Goal: Task Accomplishment & Management: Complete application form

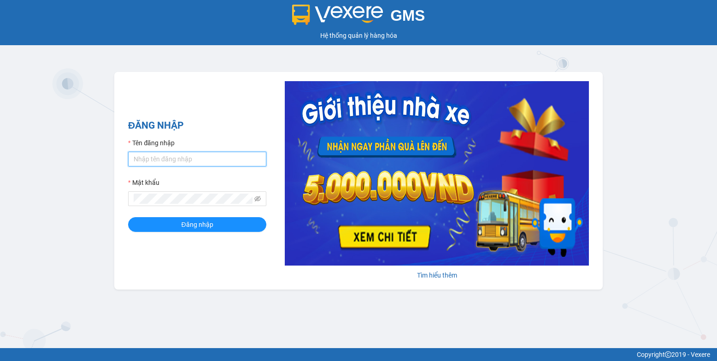
type input "trieu.phucxuyen"
click at [194, 161] on input "trieu.phucxuyen" at bounding box center [197, 159] width 138 height 15
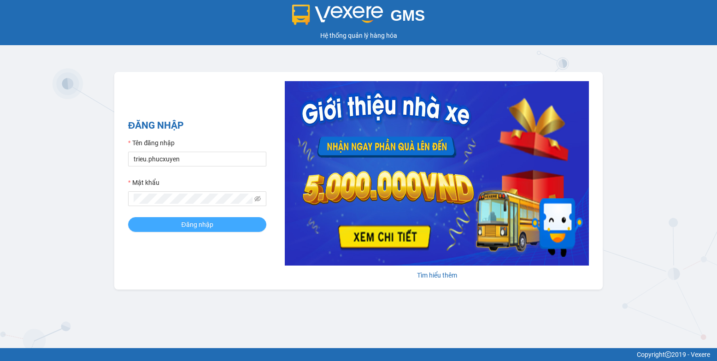
click at [181, 220] on button "Đăng nhập" at bounding box center [197, 224] width 138 height 15
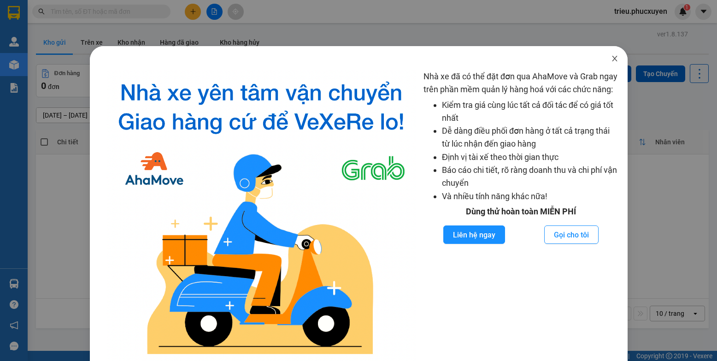
click at [611, 57] on icon "close" at bounding box center [614, 58] width 7 height 7
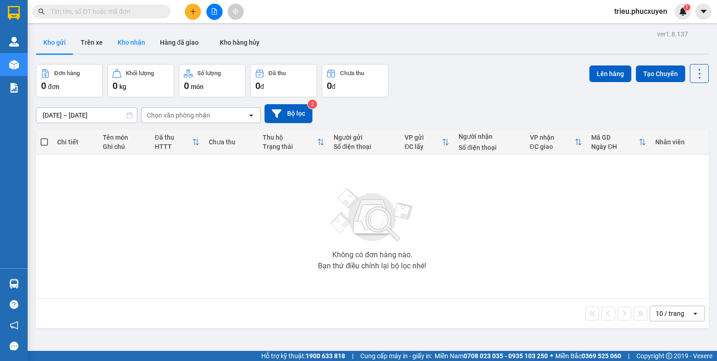
click at [135, 47] on button "Kho nhận" at bounding box center [131, 42] width 42 height 22
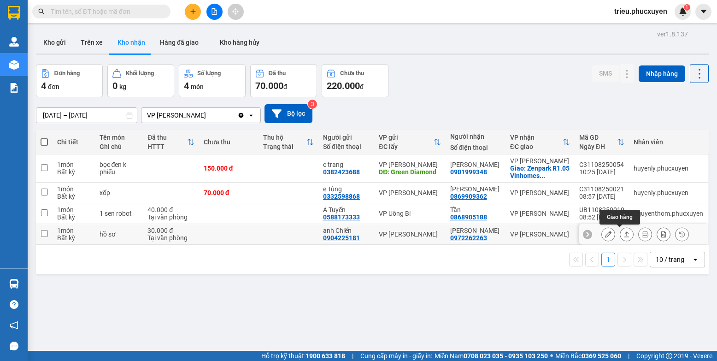
click at [624, 235] on icon at bounding box center [627, 234] width 6 height 6
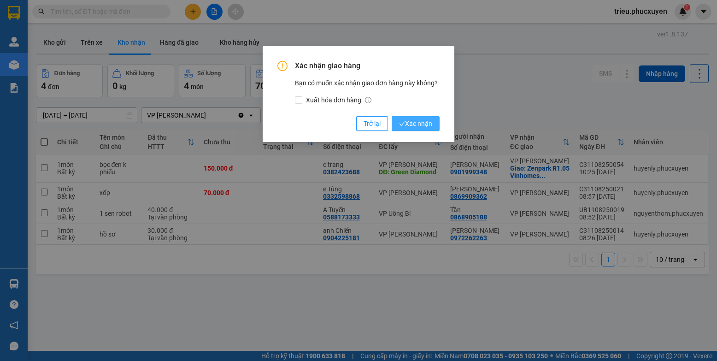
click at [422, 122] on span "Xác nhận" at bounding box center [415, 123] width 33 height 10
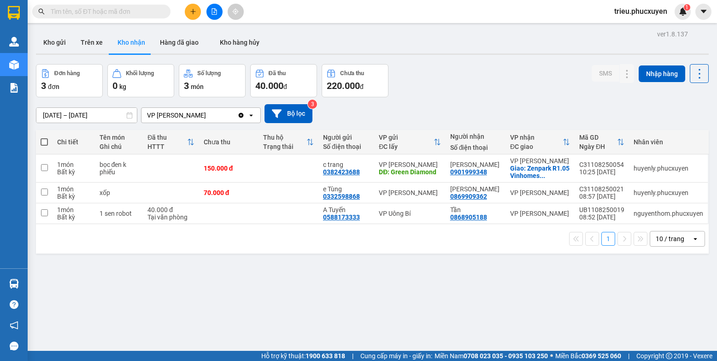
click at [194, 12] on icon "plus" at bounding box center [193, 11] width 6 height 6
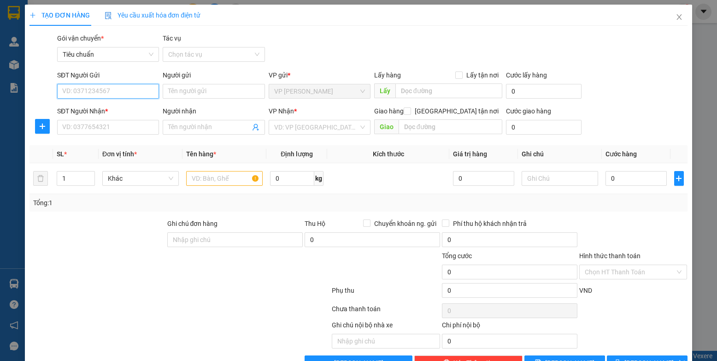
click at [99, 94] on input "SĐT Người Gửi" at bounding box center [108, 91] width 102 height 15
click at [118, 91] on input "SĐT Người Gửi" at bounding box center [108, 91] width 102 height 15
type input "0982217491"
click at [116, 106] on div "0982217491 - Vũ Duy Đoàn" at bounding box center [107, 110] width 91 height 10
type input "[PERSON_NAME]"
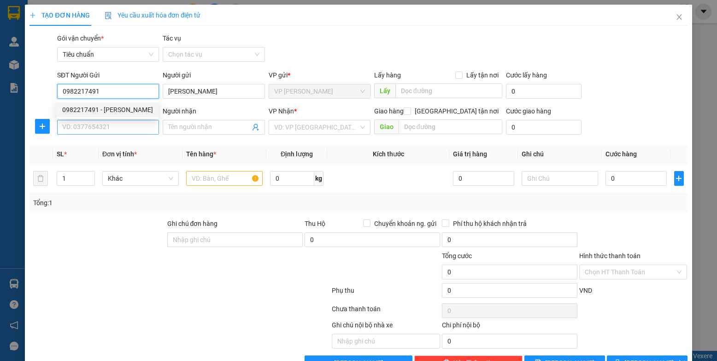
type input "0982217491"
click at [111, 125] on input "SĐT Người Nhận *" at bounding box center [108, 127] width 102 height 15
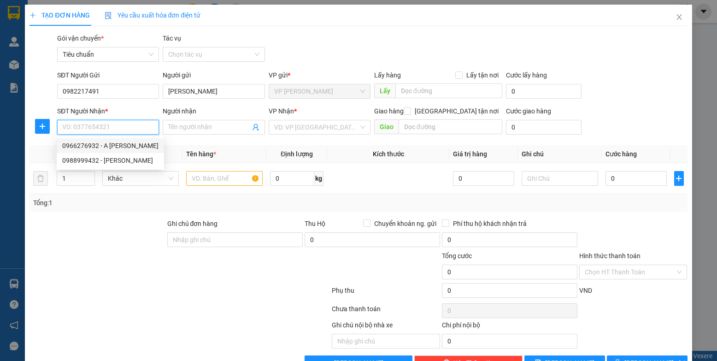
click at [126, 149] on div "0966276932 - A Toàn Ngọc Hà" at bounding box center [110, 146] width 96 height 10
type input "0966276932"
type input "A Toàn Ngọc Hà"
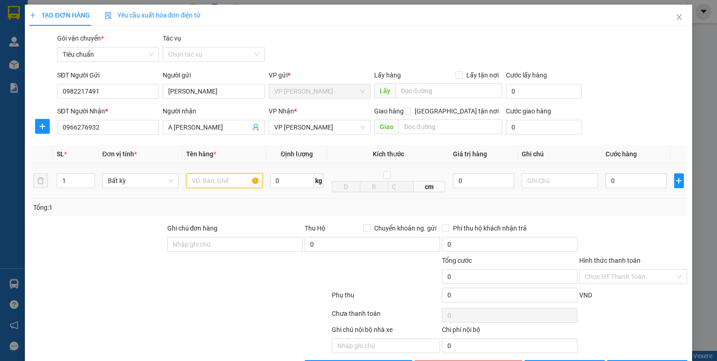
click at [207, 185] on input "text" at bounding box center [224, 180] width 76 height 15
type input "6 bịch giấy"
click at [610, 179] on input "0" at bounding box center [636, 180] width 61 height 15
type input "2"
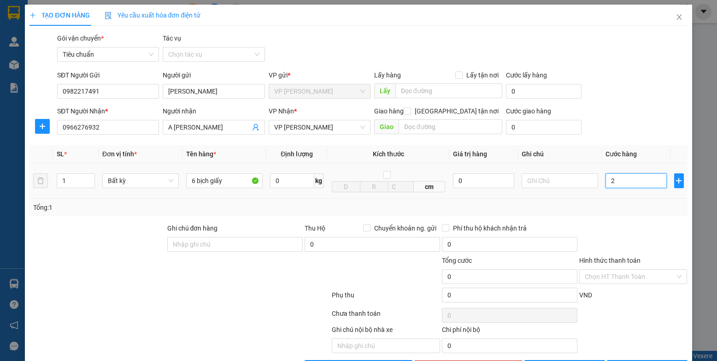
type input "2"
type input "24"
type input "240"
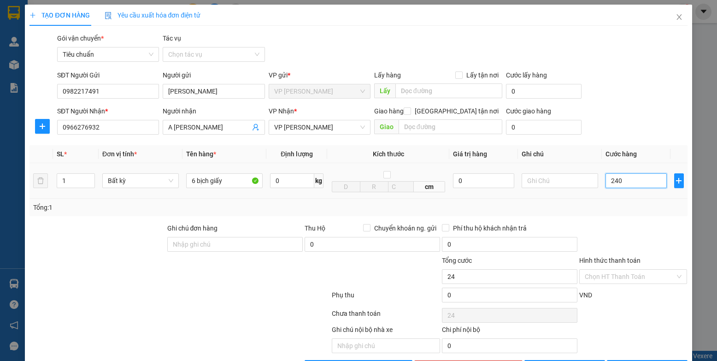
type input "240"
type input "240.000"
click at [603, 113] on div "SĐT Người Nhận * 0966276932 Người nhận A Toàn Ngọc Hà VP Nhận * VP Loong Toòng …" at bounding box center [372, 122] width 634 height 32
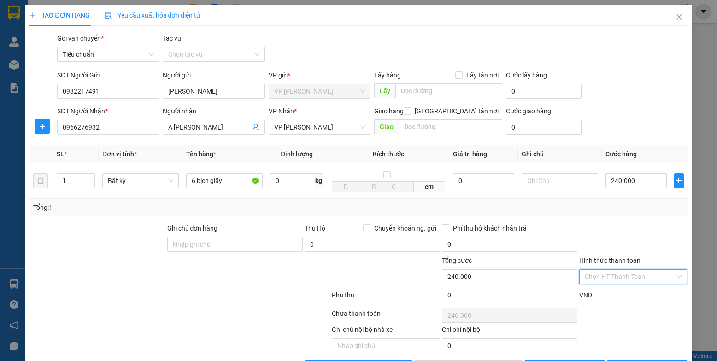
click at [595, 280] on input "Hình thức thanh toán" at bounding box center [630, 277] width 91 height 14
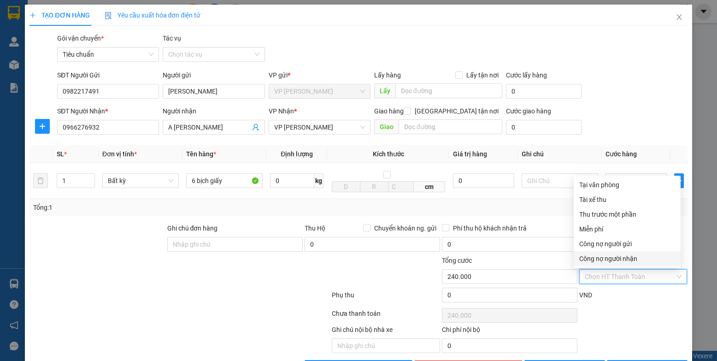
click at [602, 259] on div "Công nợ người nhận" at bounding box center [627, 258] width 96 height 10
type input "0"
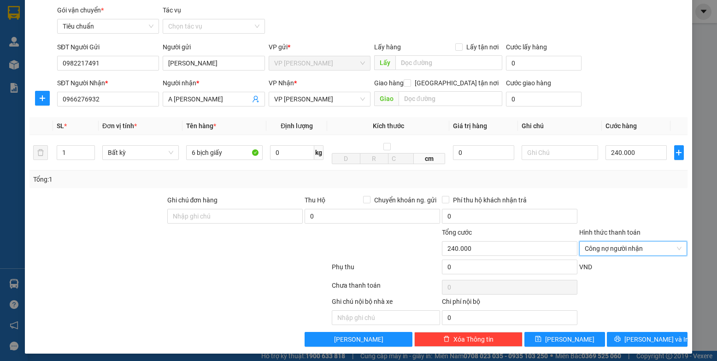
scroll to position [32, 0]
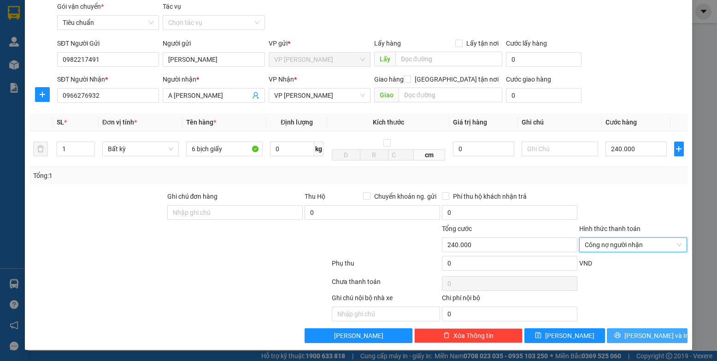
click at [621, 333] on icon "printer" at bounding box center [617, 335] width 6 height 6
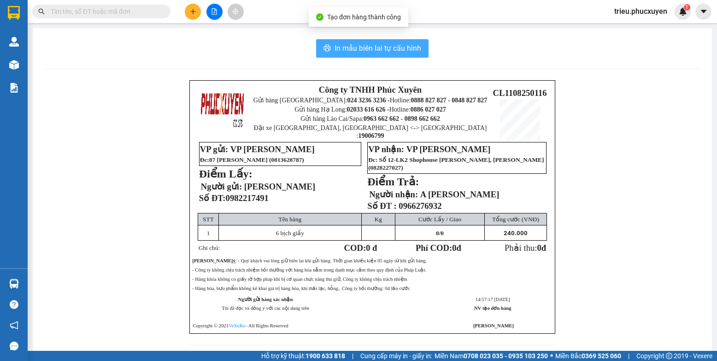
click at [371, 48] on span "In mẫu biên lai tự cấu hình" at bounding box center [378, 48] width 87 height 12
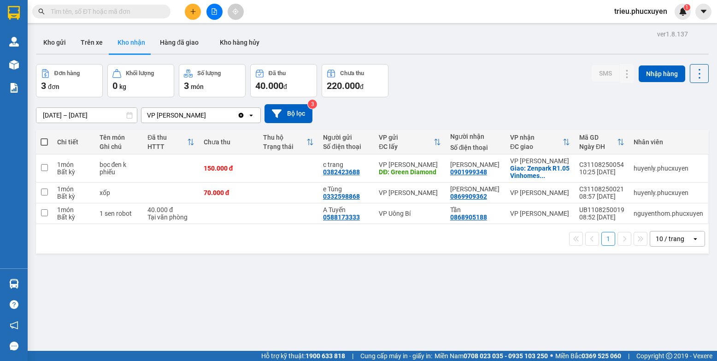
click at [529, 294] on div "ver 1.8.137 Kho gửi Trên xe Kho nhận Hàng đã giao Kho hàng hủy Đơn hàng 3 đơn K…" at bounding box center [372, 208] width 680 height 361
click at [58, 42] on button "Kho gửi" at bounding box center [54, 42] width 37 height 22
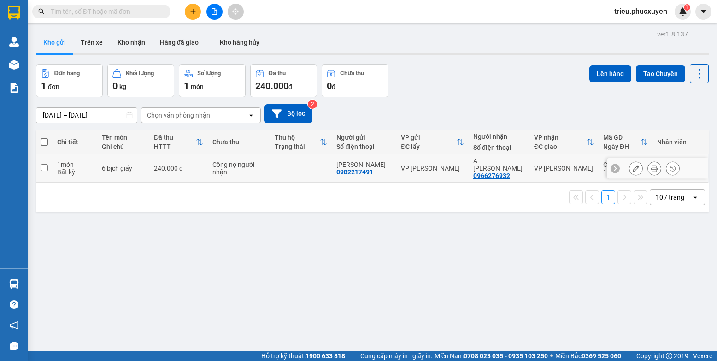
click at [651, 166] on icon at bounding box center [654, 168] width 6 height 6
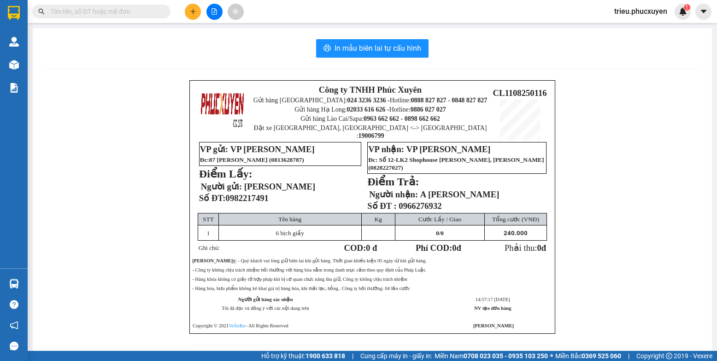
click at [195, 12] on icon "plus" at bounding box center [193, 11] width 6 height 6
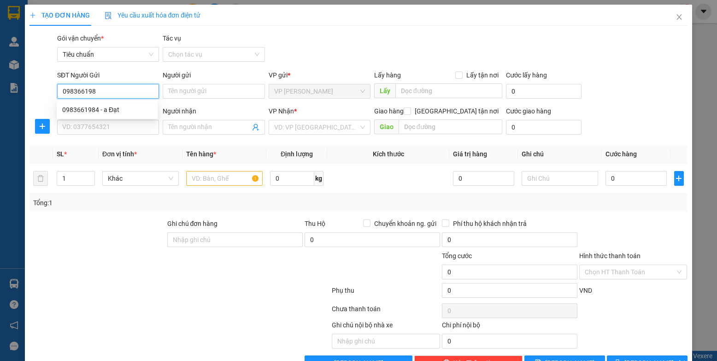
type input "0983661984"
click at [115, 105] on div "0983661984 - a Đạt" at bounding box center [107, 110] width 90 height 10
type input "a Đạt"
type input "0983661984"
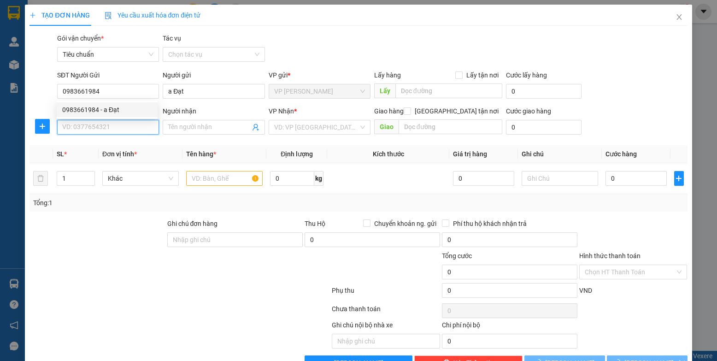
click at [108, 127] on input "SĐT Người Nhận *" at bounding box center [108, 127] width 102 height 15
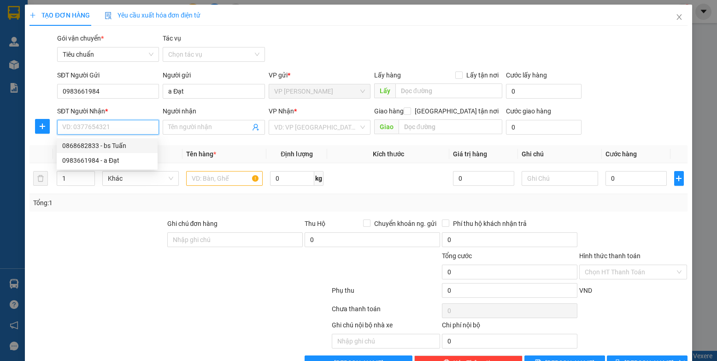
click at [107, 147] on div "0868682833 - bs Tuấn" at bounding box center [107, 146] width 90 height 10
type input "0868682833"
type input "bs Tuấn"
type input "km 11 Quảng Yên"
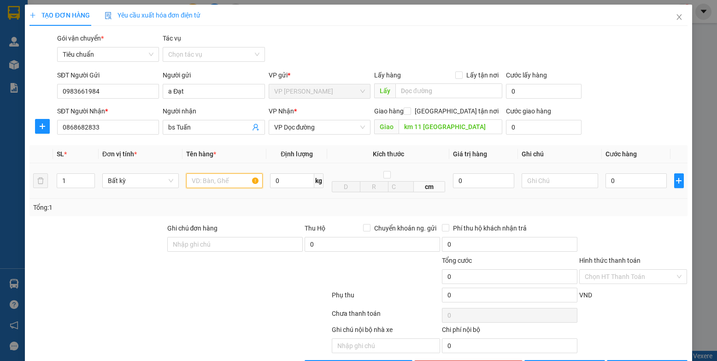
click at [213, 186] on input "text" at bounding box center [224, 180] width 76 height 15
type input "mẫu"
click at [619, 186] on input "0" at bounding box center [636, 180] width 61 height 15
type input "3"
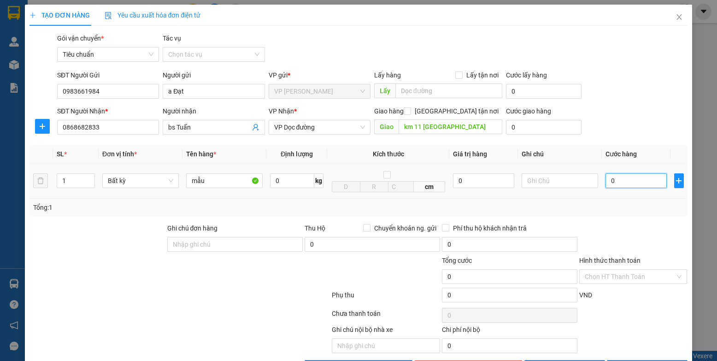
type input "3"
type input "30"
click at [635, 95] on div "SĐT Người Gửi 0983661984 Người gửi a Đạt VP gửi * VP Cổ Linh Lấy hàng Lấy tận n…" at bounding box center [372, 86] width 634 height 32
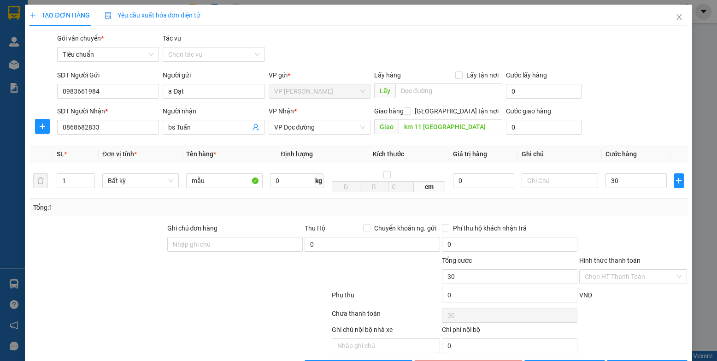
type input "30.000"
click at [616, 360] on button "Lưu và In" at bounding box center [647, 367] width 81 height 15
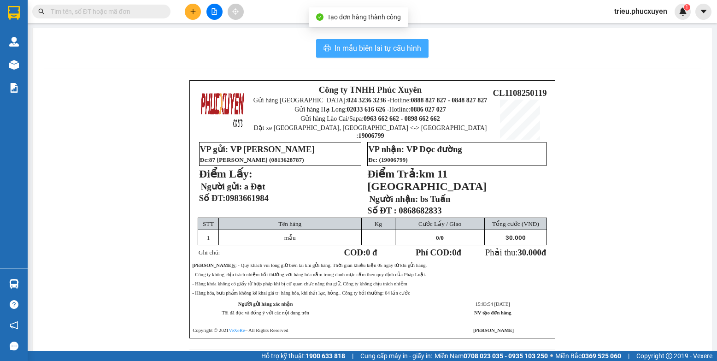
click at [362, 49] on span "In mẫu biên lai tự cấu hình" at bounding box center [378, 48] width 87 height 12
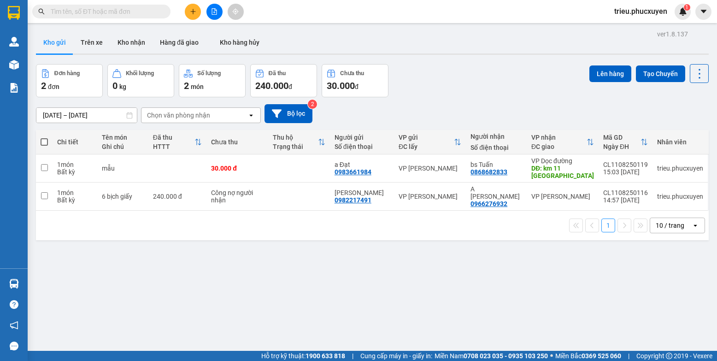
click at [512, 298] on div "ver 1.8.137 Kho gửi Trên xe Kho nhận Hàng đã giao Kho hàng hủy Đơn hàng 2 đơn K…" at bounding box center [372, 208] width 680 height 361
click at [139, 42] on button "Kho nhận" at bounding box center [131, 42] width 42 height 22
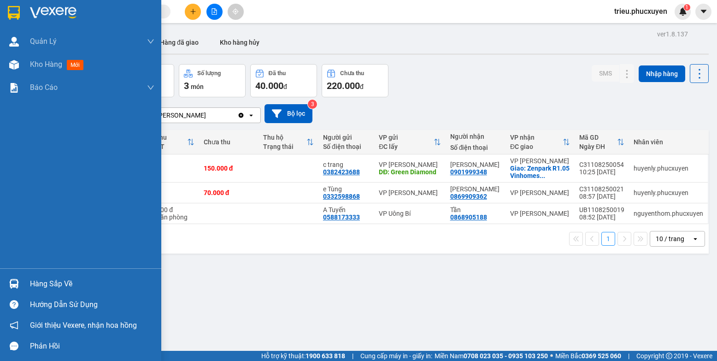
click at [10, 279] on img at bounding box center [14, 284] width 10 height 10
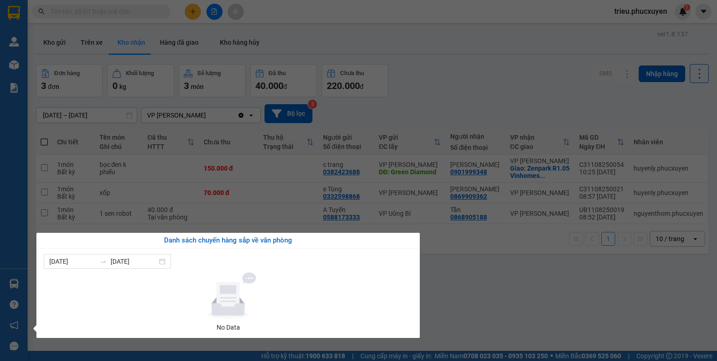
click at [496, 302] on section "Kết quả tìm kiếm ( 0 ) Bộ lọc No Data trieu.phucxuyen 1 Quản Lý Quản lý giao nh…" at bounding box center [358, 180] width 717 height 361
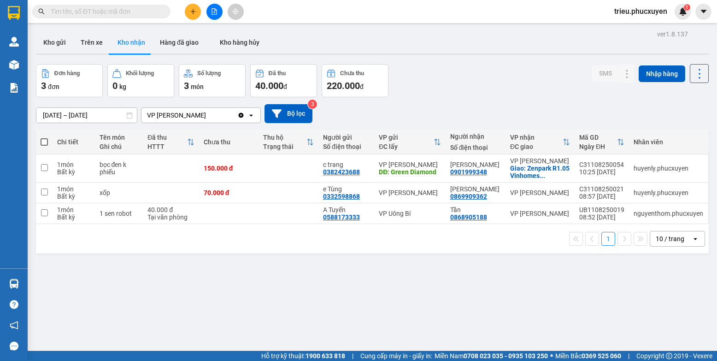
click at [94, 11] on input "text" at bounding box center [105, 11] width 109 height 10
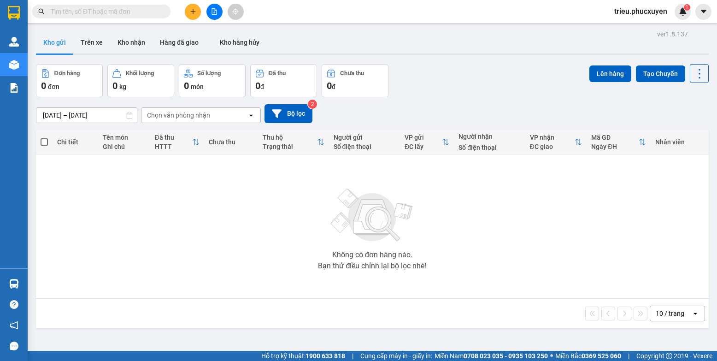
click at [94, 9] on input "text" at bounding box center [105, 11] width 109 height 10
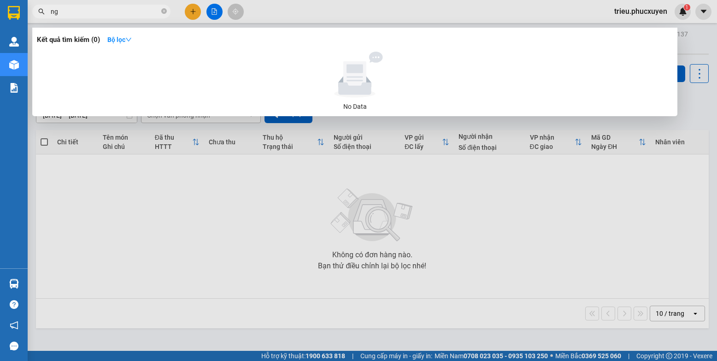
type input "n"
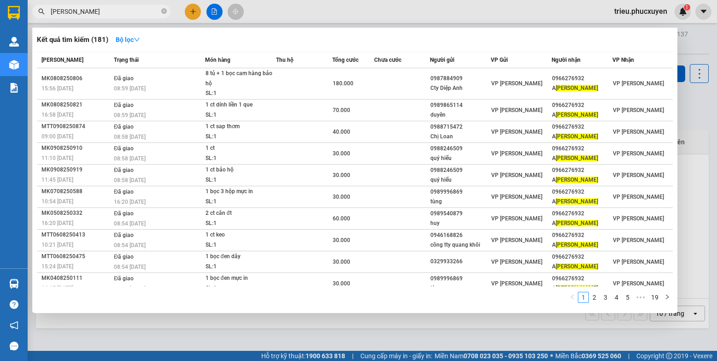
type input "[PERSON_NAME]"
click at [597, 300] on link "2" at bounding box center [594, 297] width 10 height 10
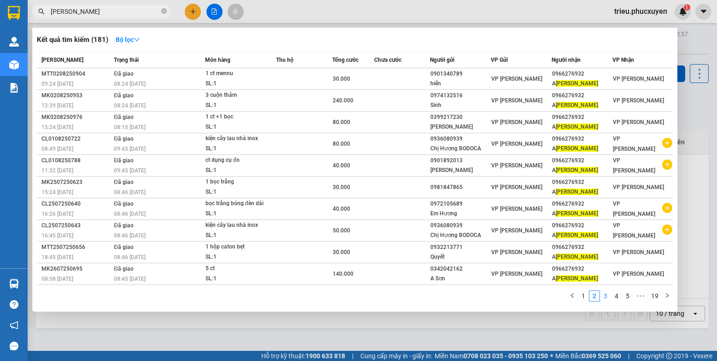
click at [608, 298] on link "3" at bounding box center [605, 296] width 10 height 10
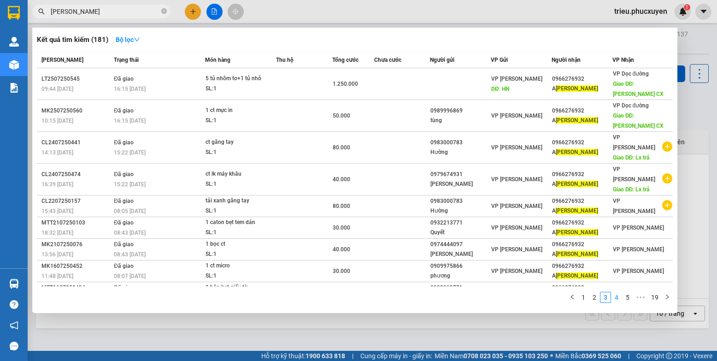
click at [617, 295] on link "4" at bounding box center [617, 297] width 10 height 10
